Goal: Navigation & Orientation: Find specific page/section

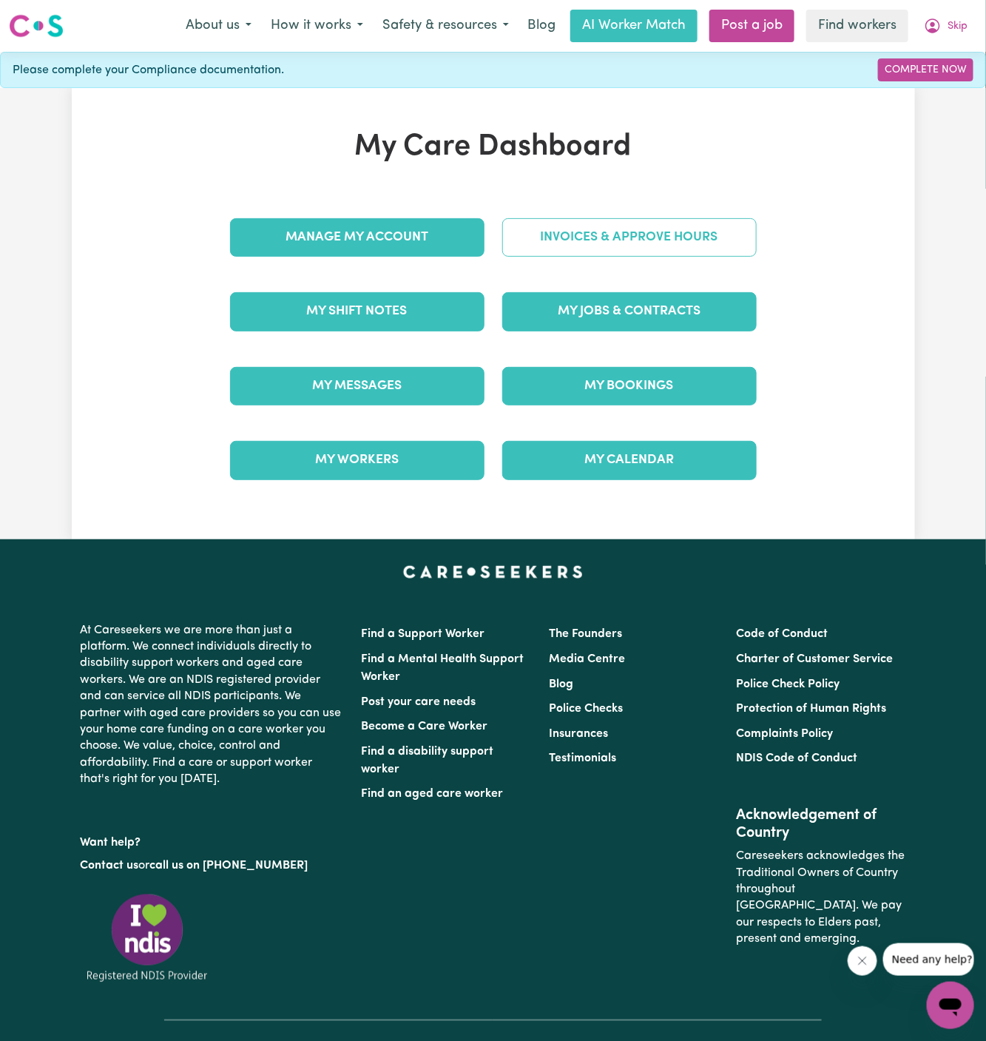
click at [677, 231] on link "Invoices & Approve Hours" at bounding box center [629, 237] width 255 height 38
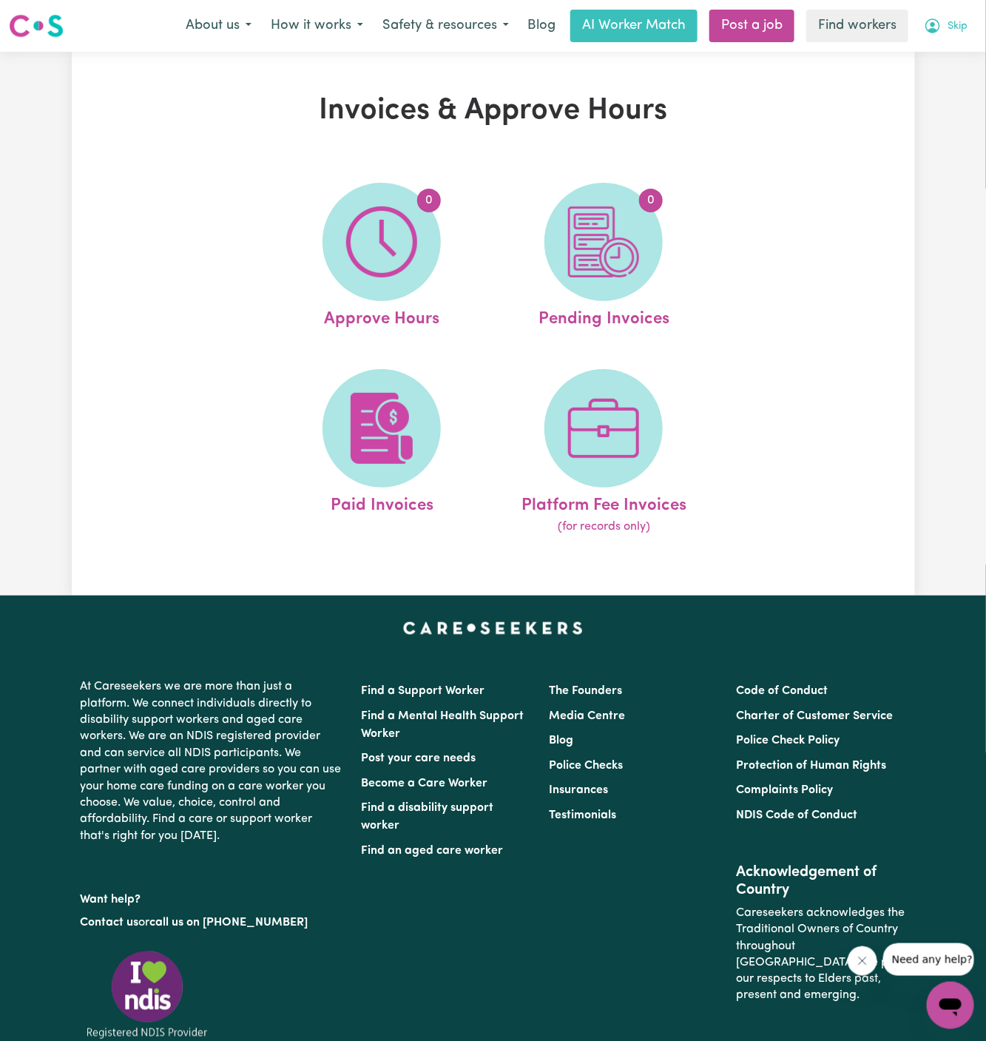
click at [965, 16] on button "Skip" at bounding box center [945, 25] width 63 height 31
click at [958, 49] on link "My Dashboard" at bounding box center [918, 58] width 117 height 28
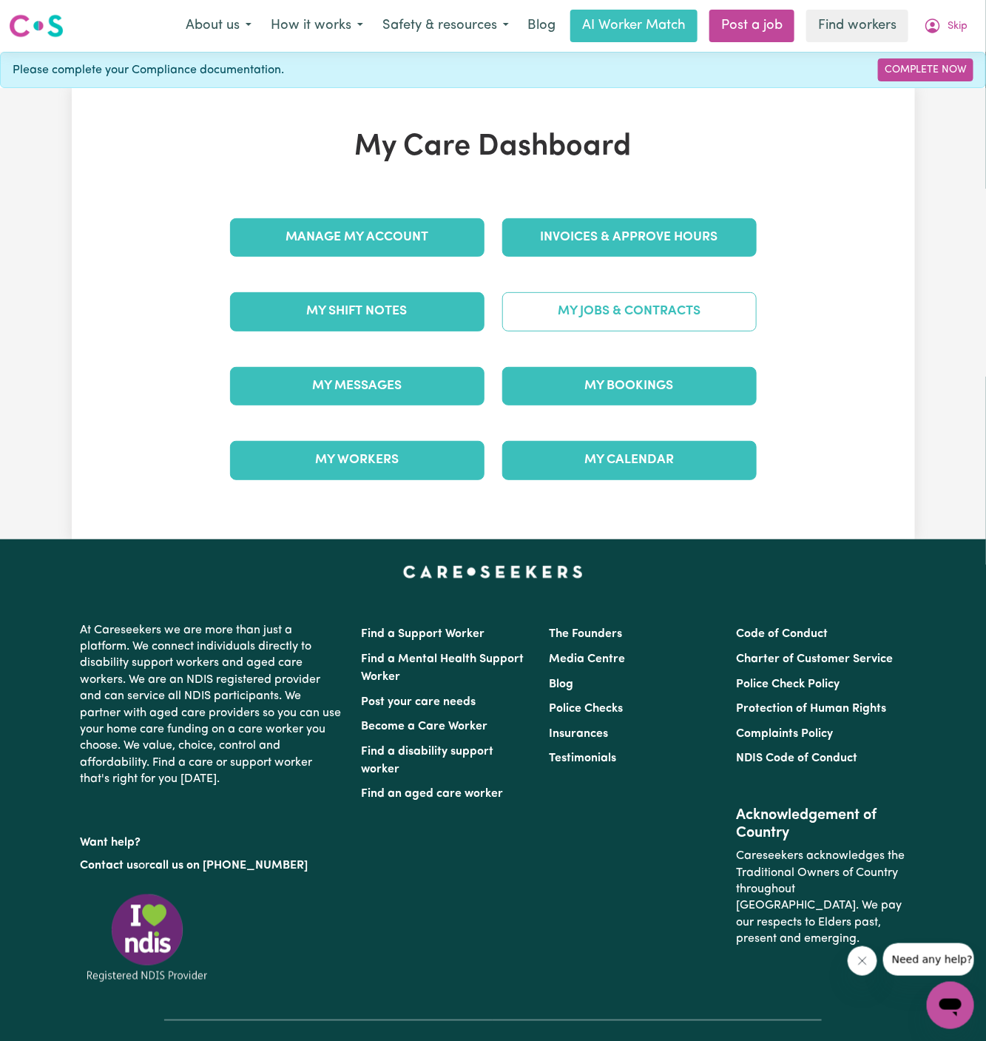
click at [648, 310] on link "My Jobs & Contracts" at bounding box center [629, 311] width 255 height 38
